Goal: Transaction & Acquisition: Purchase product/service

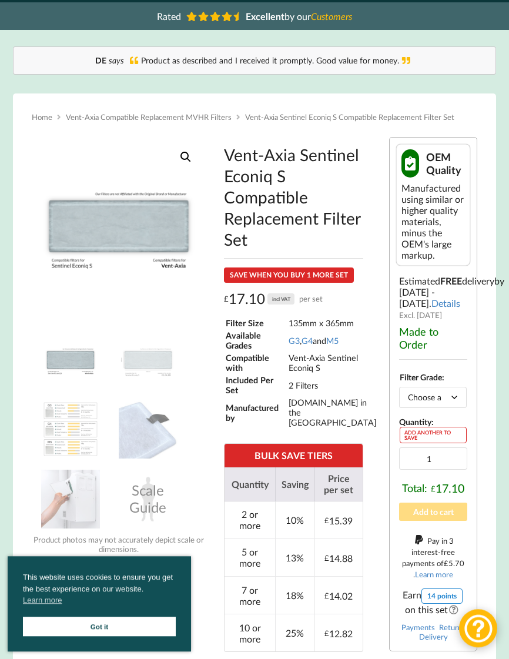
scroll to position [82, 0]
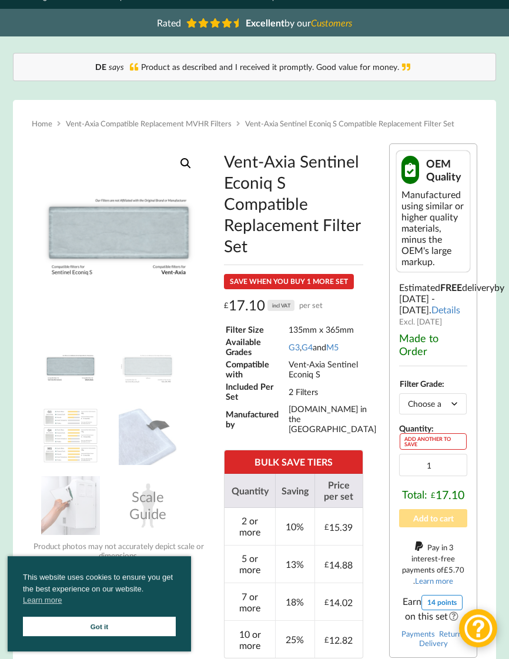
click at [109, 619] on link "Got it" at bounding box center [99, 625] width 153 height 19
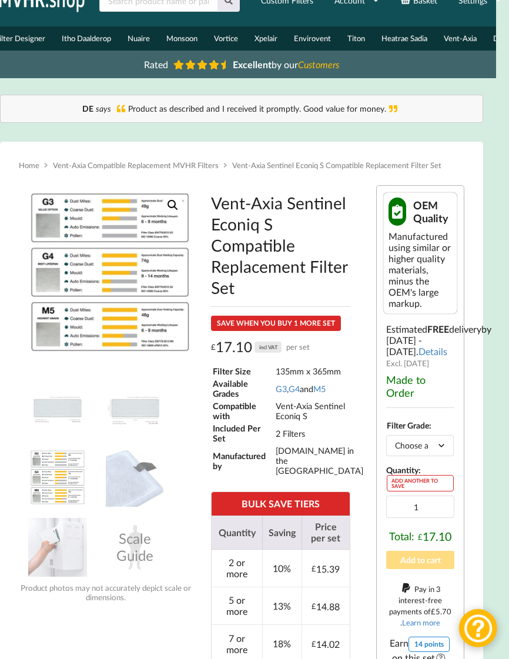
scroll to position [39, 14]
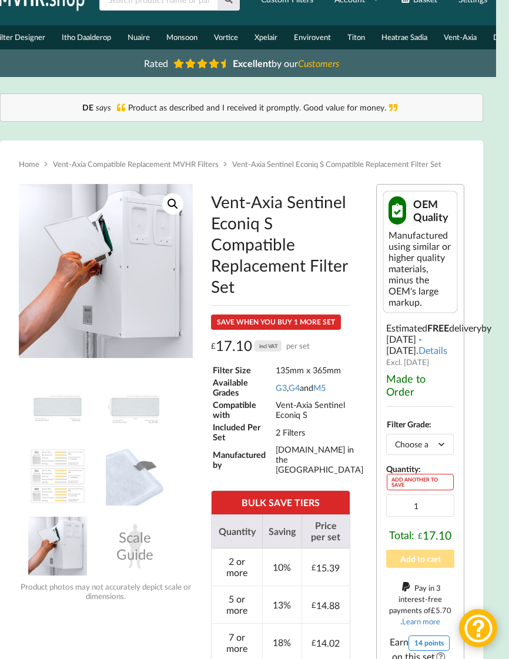
click at [299, 388] on link "G4" at bounding box center [293, 388] width 11 height 10
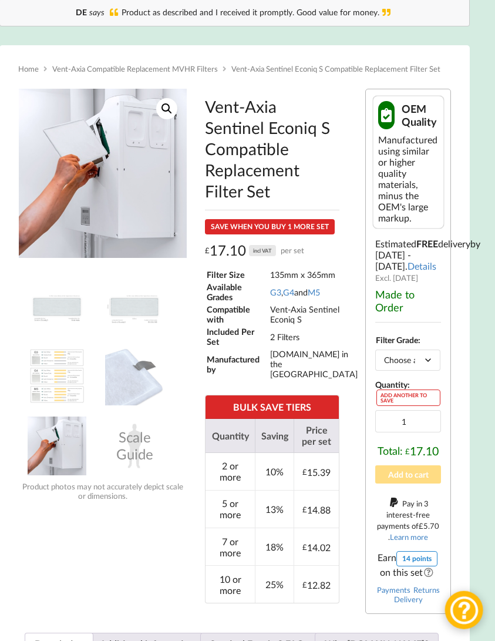
scroll to position [135, 13]
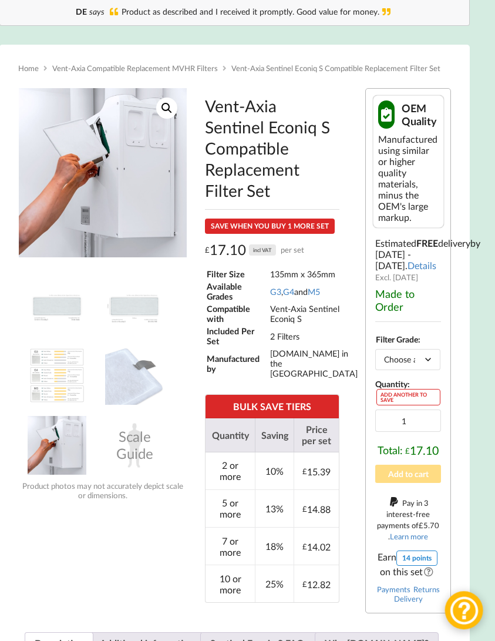
click at [430, 370] on select "Choose an option G3 G4 M5" at bounding box center [407, 359] width 65 height 21
select select "G4"
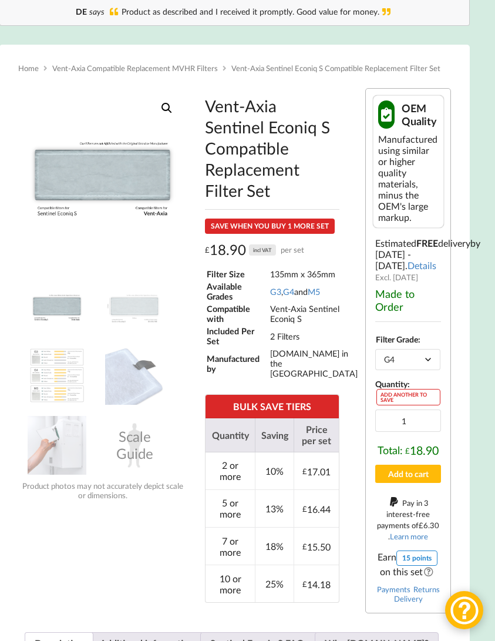
click at [400, 405] on div "ADD ANOTHER TO SAVE" at bounding box center [409, 397] width 64 height 16
click at [397, 405] on div "ADD ANOTHER TO SAVE" at bounding box center [409, 397] width 64 height 16
click at [398, 405] on div "ADD ANOTHER TO SAVE" at bounding box center [409, 397] width 64 height 16
click at [420, 432] on input "1" at bounding box center [408, 421] width 66 height 22
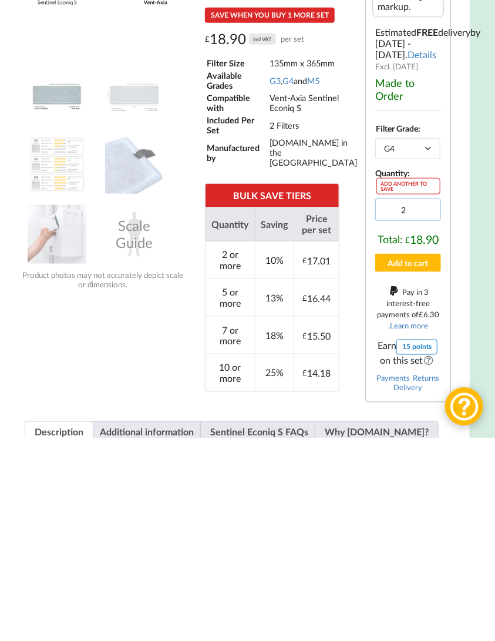
type input "2"
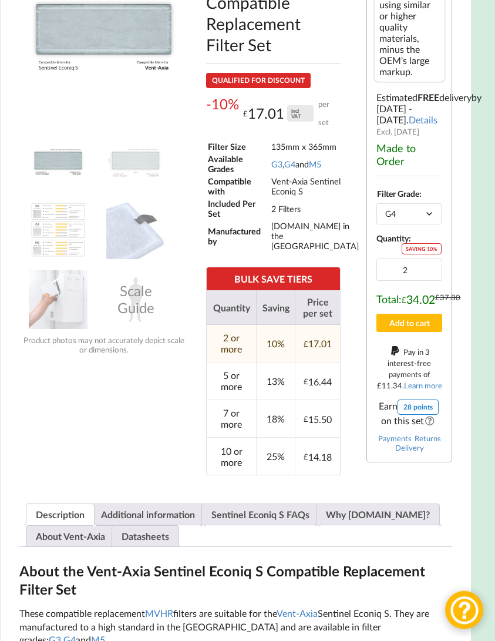
scroll to position [281, 12]
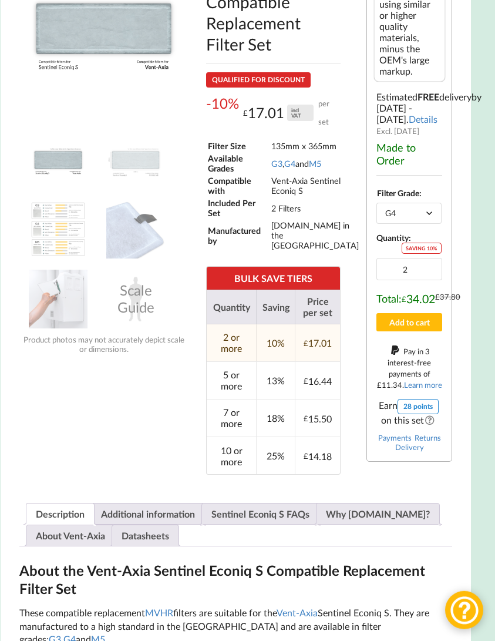
click at [416, 331] on button "Add to cart" at bounding box center [410, 322] width 66 height 18
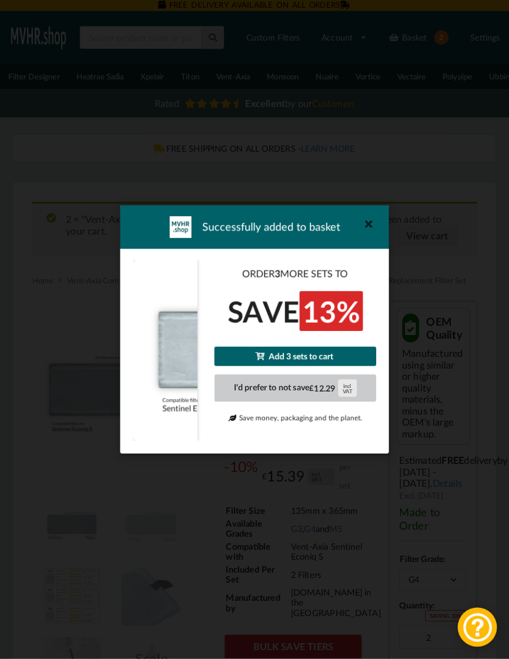
scroll to position [4, 0]
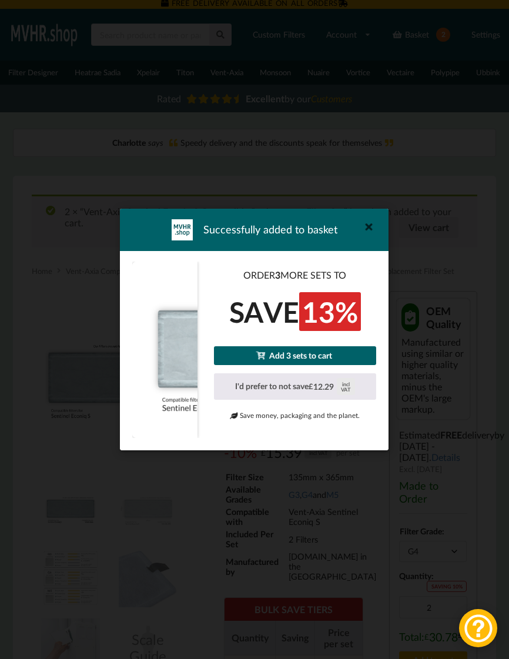
click at [444, 210] on div "Successfully added to basket ORDER 3 MORE SETS TO SAVE 13% Add 3 sets to cart I…" at bounding box center [254, 329] width 509 height 659
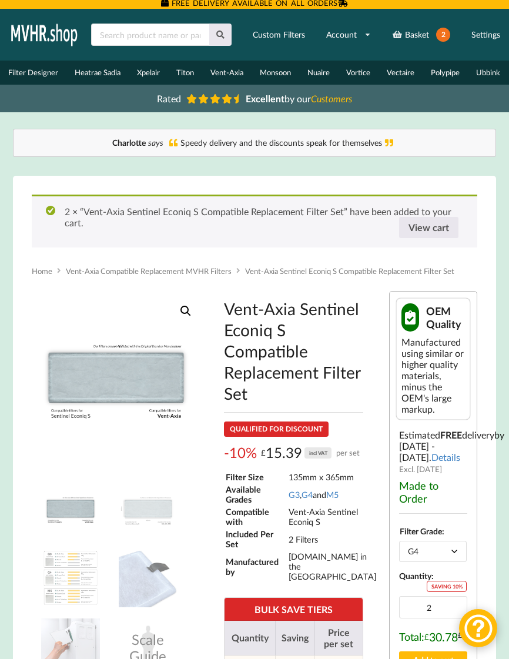
click at [440, 226] on link "View cart" at bounding box center [428, 227] width 59 height 21
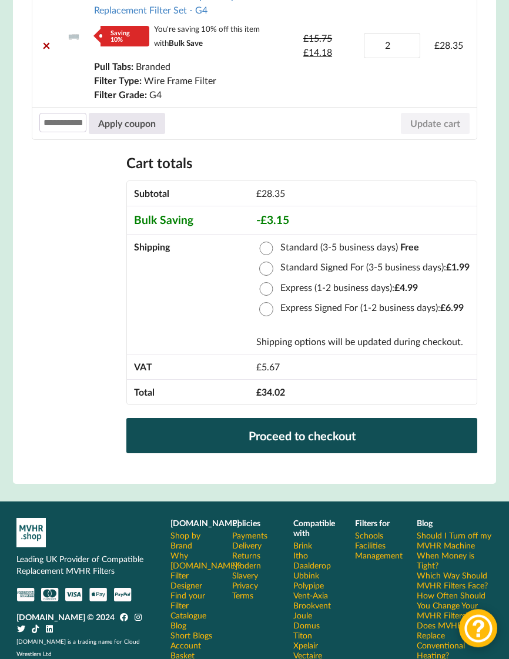
scroll to position [306, 0]
click at [351, 431] on link "Proceed to checkout" at bounding box center [301, 435] width 351 height 35
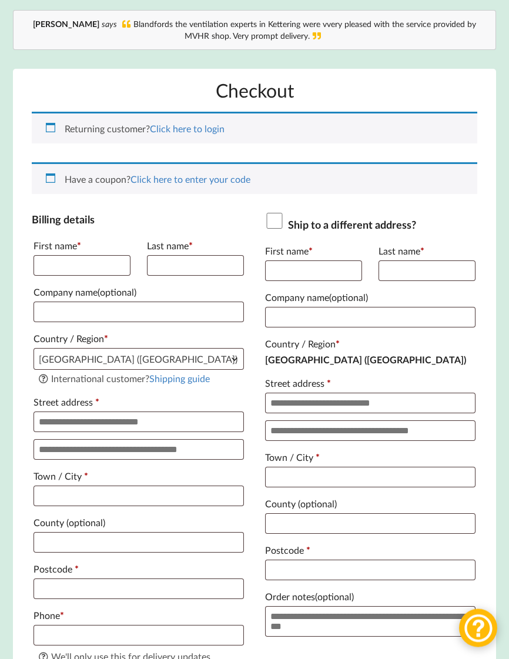
scroll to position [123, 0]
click at [76, 271] on input "First name *" at bounding box center [81, 264] width 97 height 21
type input "***"
type input "****"
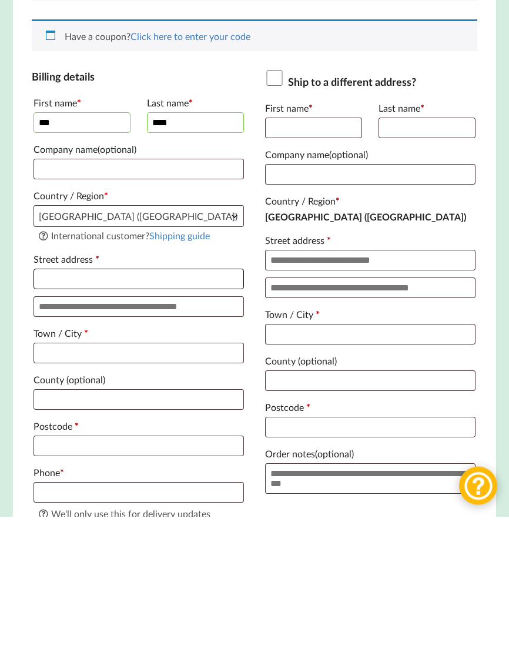
click at [77, 411] on input "Street address *" at bounding box center [138, 421] width 210 height 21
type input "**********"
click at [105, 485] on input "Town / City *" at bounding box center [138, 495] width 210 height 21
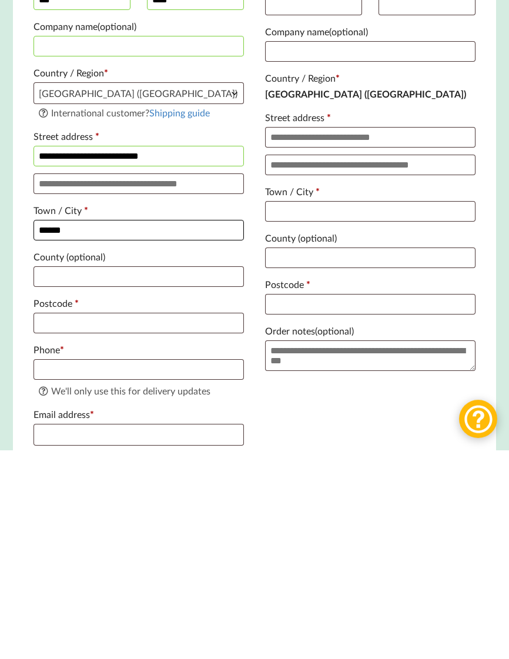
scroll to position [180, 0]
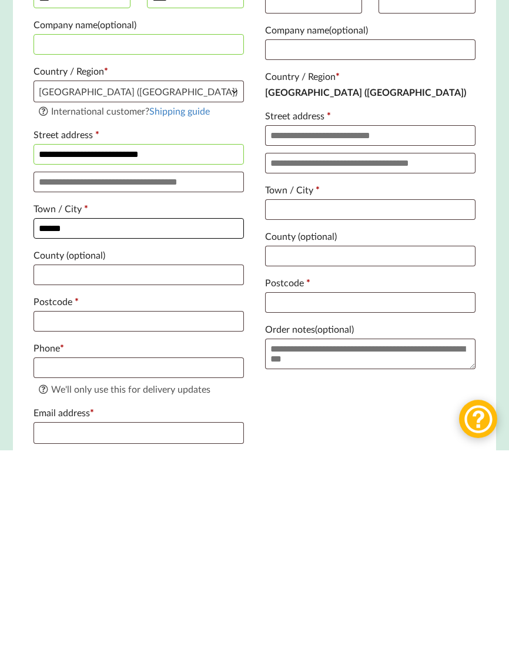
type input "******"
click at [90, 520] on input "Postcode *" at bounding box center [138, 530] width 210 height 21
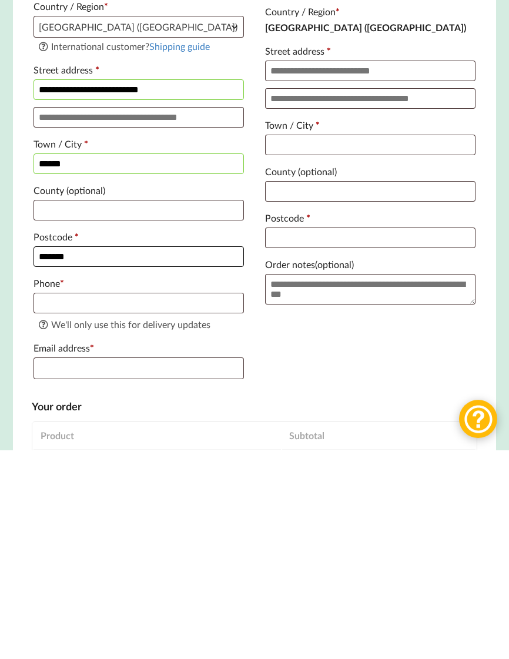
scroll to position [245, 0]
type input "*******"
click at [73, 502] on input "Phone *" at bounding box center [138, 512] width 210 height 21
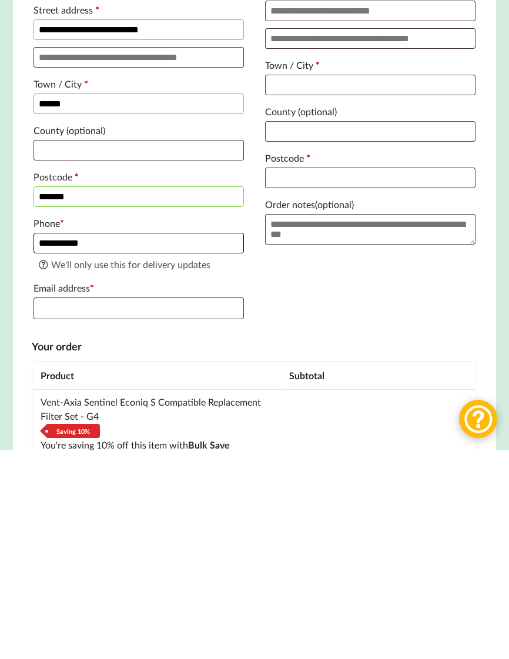
scroll to position [307, 0]
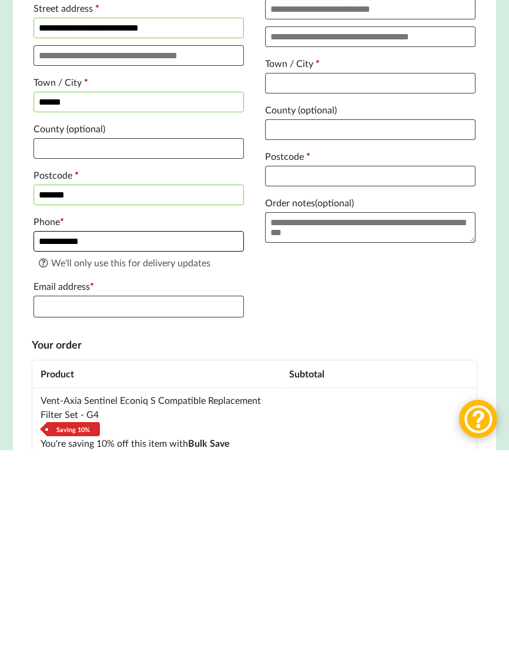
type input "**********"
click at [84, 505] on input "Email address *" at bounding box center [138, 516] width 210 height 22
type input "[EMAIL_ADDRESS][DOMAIN_NAME]"
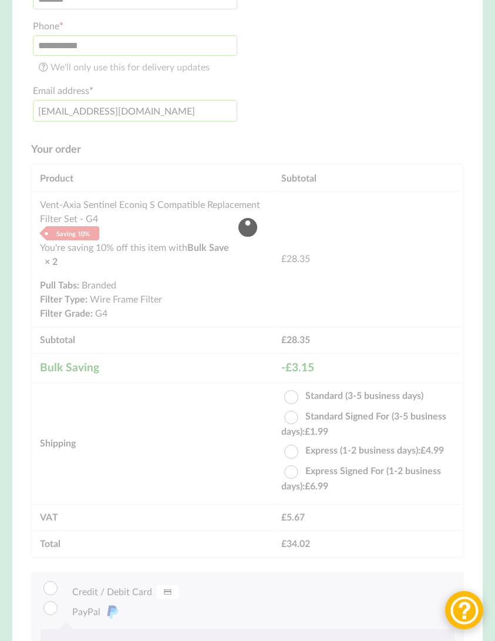
scroll to position [710, 0]
